Goal: Task Accomplishment & Management: Manage account settings

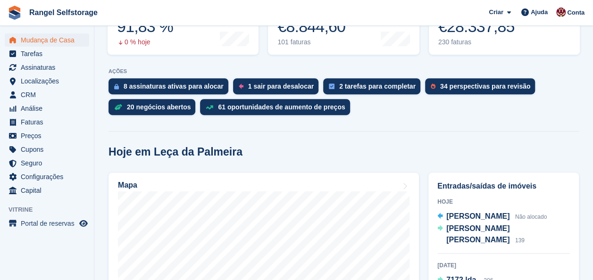
scroll to position [189, 0]
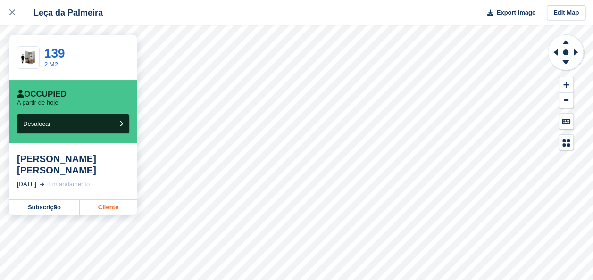
click at [102, 208] on link "Cliente" at bounding box center [108, 207] width 57 height 15
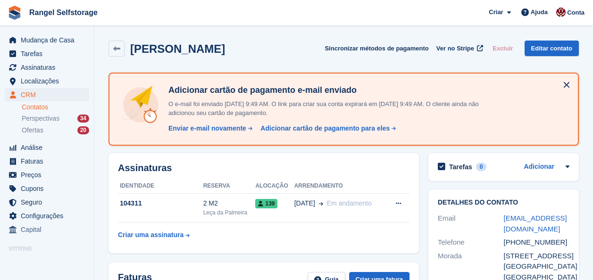
scroll to position [94, 0]
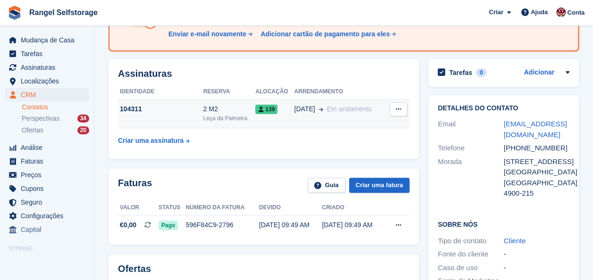
click at [384, 107] on div "29 Aug Em andamento" at bounding box center [340, 109] width 92 height 10
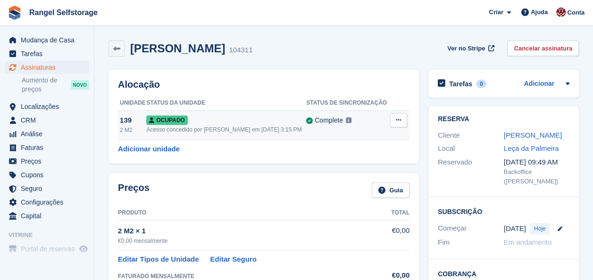
click at [396, 117] on icon at bounding box center [398, 120] width 5 height 6
click at [339, 169] on p "Desalocar" at bounding box center [362, 171] width 82 height 12
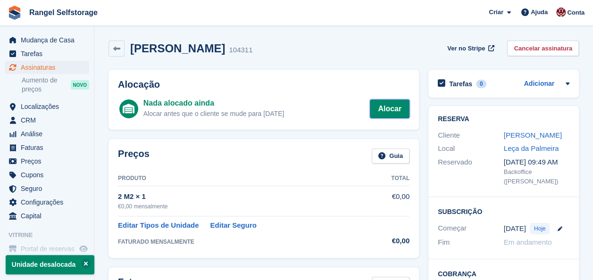
click at [386, 109] on link "Alocar" at bounding box center [390, 109] width 40 height 19
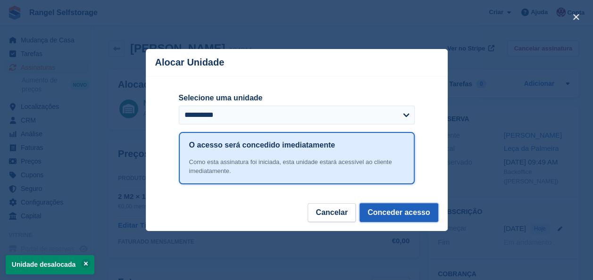
click at [408, 212] on button "Conceder acesso" at bounding box center [398, 212] width 79 height 19
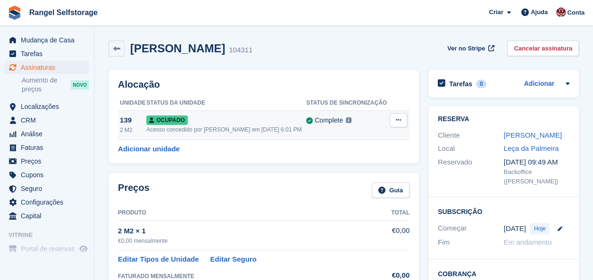
click at [204, 116] on div "Ocupado" at bounding box center [226, 120] width 160 height 10
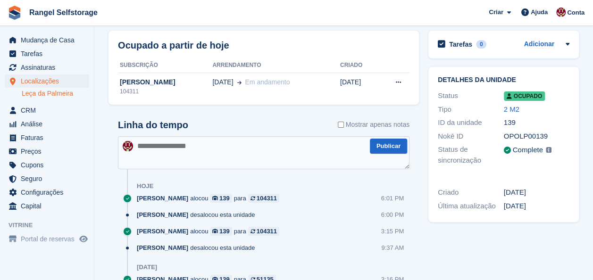
scroll to position [94, 0]
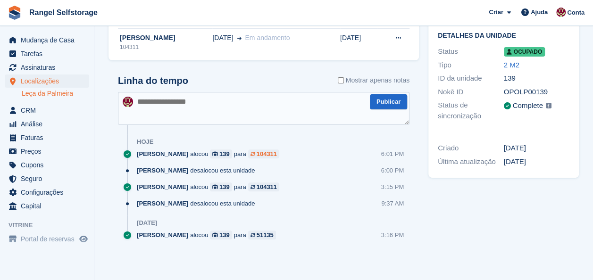
click at [257, 154] on div "104311" at bounding box center [267, 153] width 20 height 9
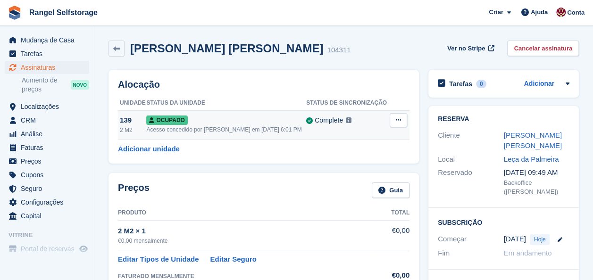
click at [396, 118] on icon at bounding box center [398, 120] width 5 height 6
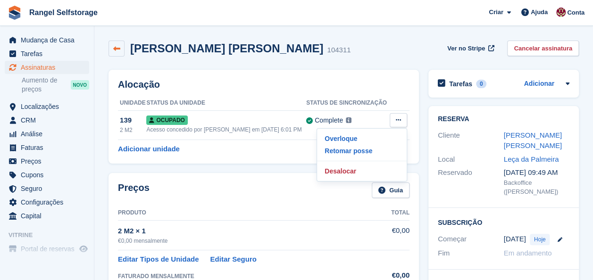
click at [115, 50] on icon at bounding box center [116, 48] width 7 height 7
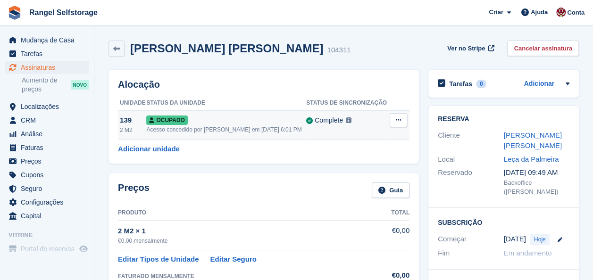
click at [256, 121] on div "Ocupado" at bounding box center [226, 120] width 160 height 10
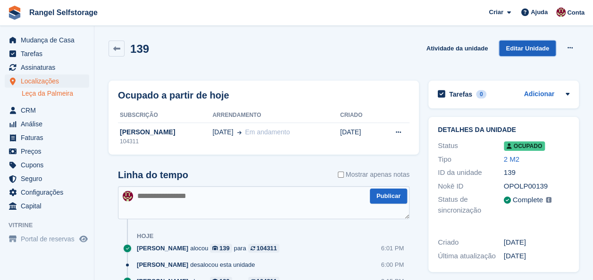
click at [517, 48] on link "Editar Unidade" at bounding box center [527, 49] width 57 height 16
click at [118, 53] on link at bounding box center [116, 49] width 16 height 16
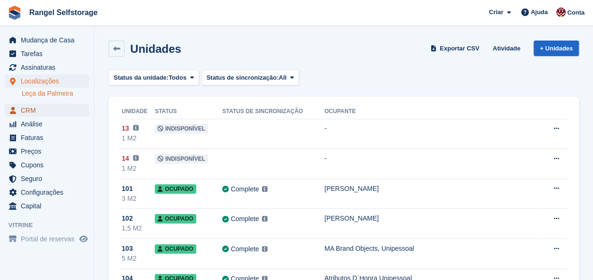
click at [29, 114] on span "CRM" at bounding box center [49, 110] width 57 height 13
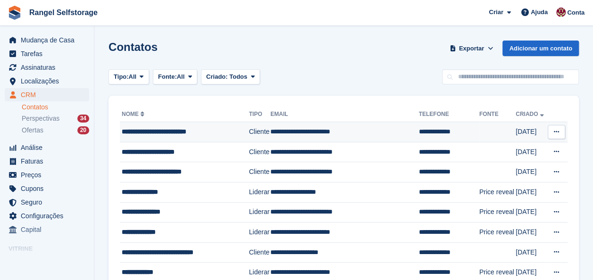
click at [160, 131] on div "**********" at bounding box center [183, 132] width 122 height 10
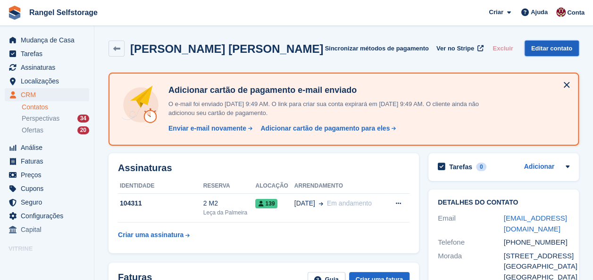
click at [546, 49] on link "Editar contato" at bounding box center [551, 49] width 54 height 16
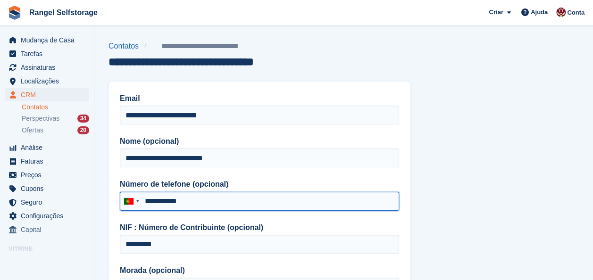
click at [191, 199] on input "**********" at bounding box center [259, 201] width 279 height 19
type input "*"
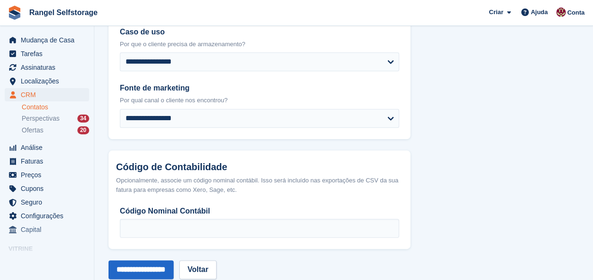
scroll to position [523, 0]
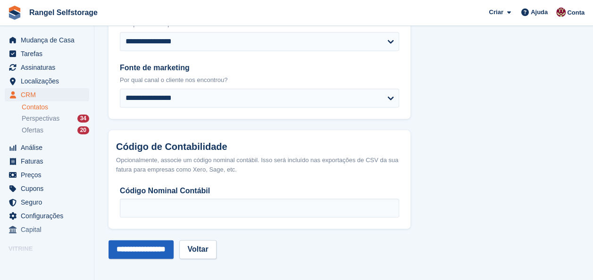
type input "*********"
click at [154, 246] on input "**********" at bounding box center [140, 249] width 65 height 19
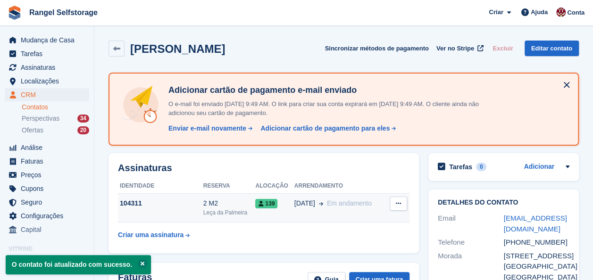
click at [272, 201] on span "139" at bounding box center [266, 203] width 22 height 9
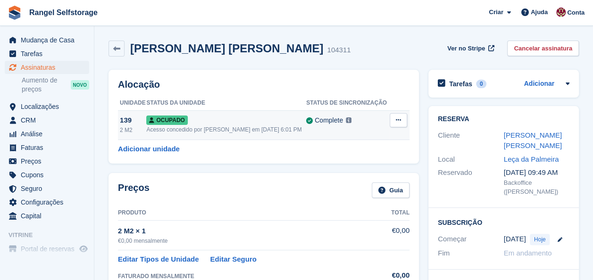
click at [395, 116] on button at bounding box center [398, 120] width 17 height 14
click at [345, 170] on p "Desalocar" at bounding box center [362, 171] width 82 height 12
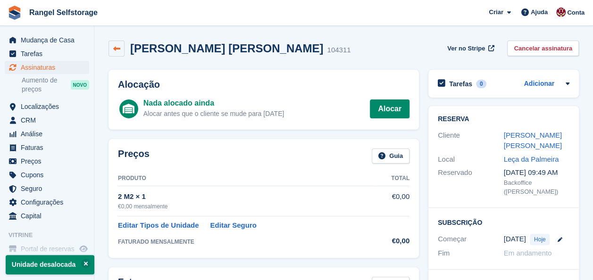
click at [121, 47] on link at bounding box center [116, 49] width 16 height 16
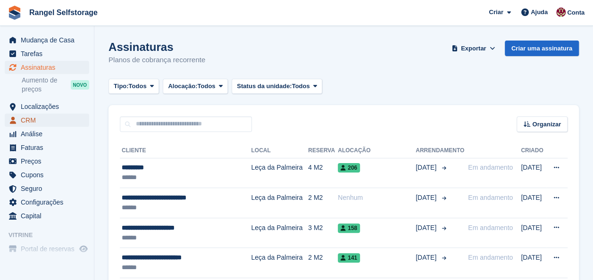
click at [31, 117] on span "CRM" at bounding box center [49, 120] width 57 height 13
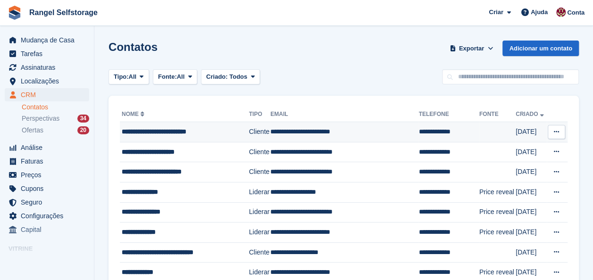
click at [250, 128] on td "Cliente" at bounding box center [260, 132] width 22 height 20
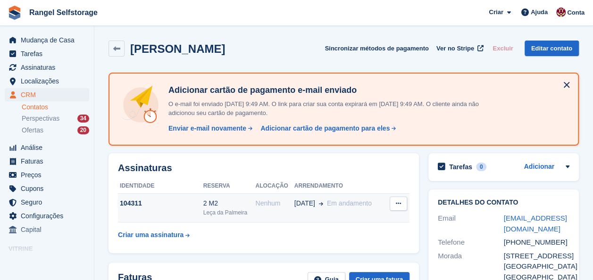
click at [393, 200] on button at bounding box center [398, 204] width 17 height 14
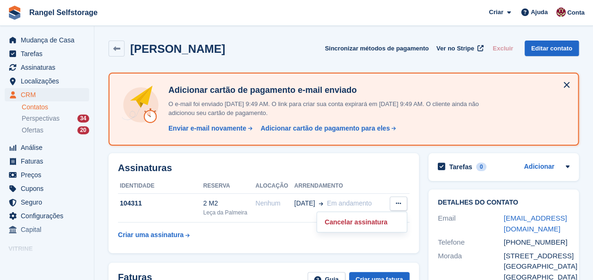
click at [210, 224] on table "Identidade Reserva Alocação Arrendamento 104311 2 M2 Leça da [GEOGRAPHIC_DATA] …" at bounding box center [263, 211] width 291 height 65
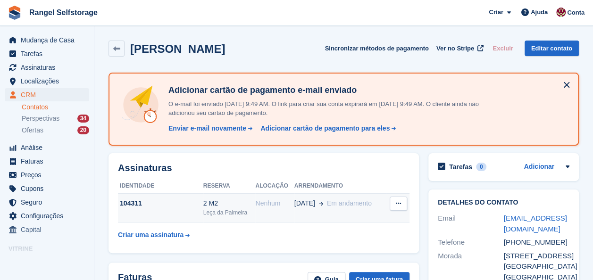
click at [235, 200] on div "2 M2" at bounding box center [229, 204] width 52 height 10
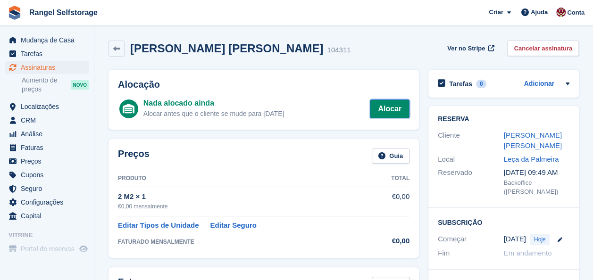
click at [381, 107] on link "Alocar" at bounding box center [390, 109] width 40 height 19
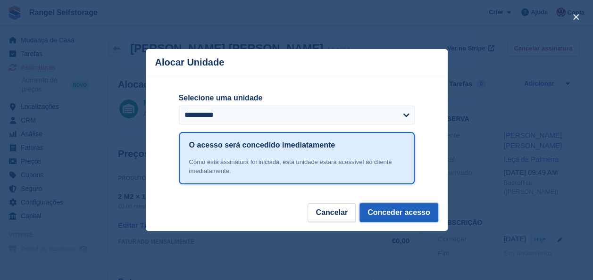
click at [397, 212] on button "Conceder acesso" at bounding box center [398, 212] width 79 height 19
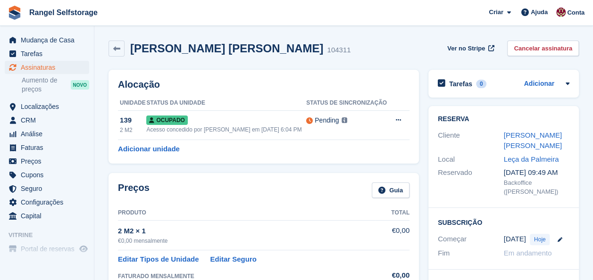
click at [260, 180] on div "Preços Guia Produto Total 2 M2 × 1 €0,00 mensalmente €0,00 Editar Tipos de Unid…" at bounding box center [263, 232] width 310 height 119
click at [46, 39] on span "Mudança de Casa" at bounding box center [49, 39] width 57 height 13
